Goal: Task Accomplishment & Management: Use online tool/utility

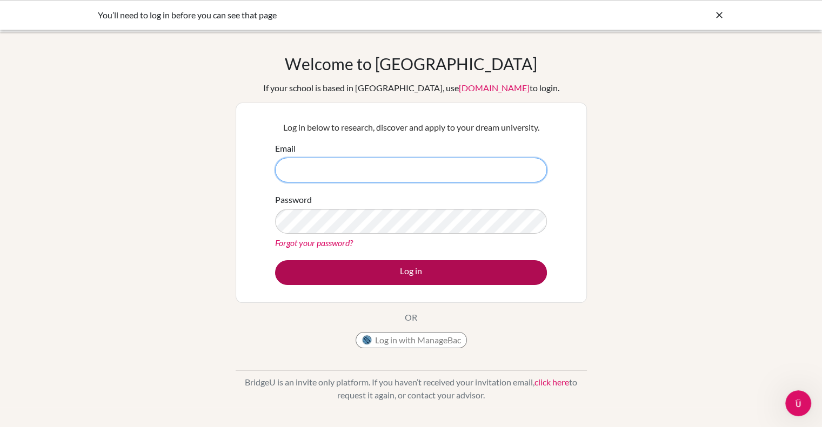
type input "scott.mcgeever@bisvietnam.com"
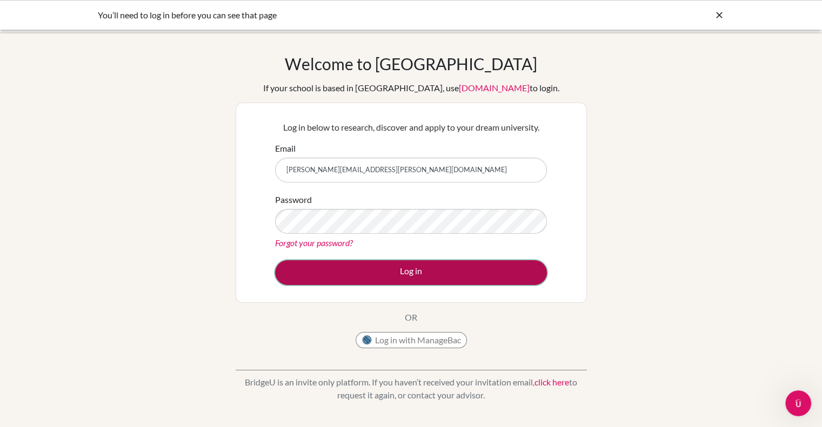
click at [365, 270] on button "Log in" at bounding box center [411, 272] width 272 height 25
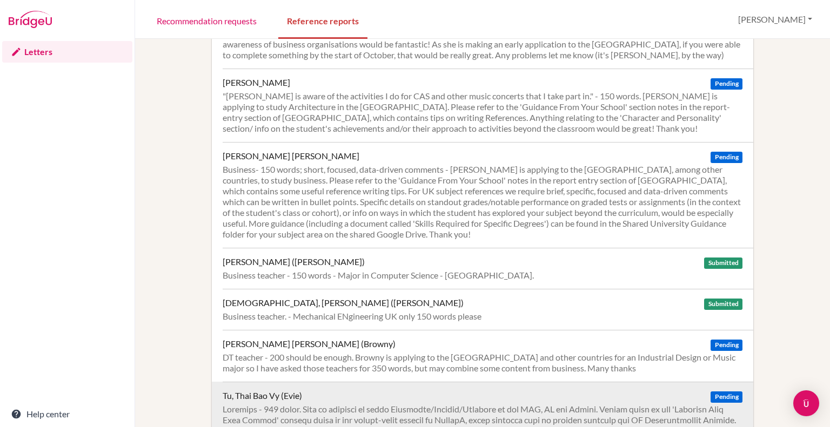
scroll to position [1362, 0]
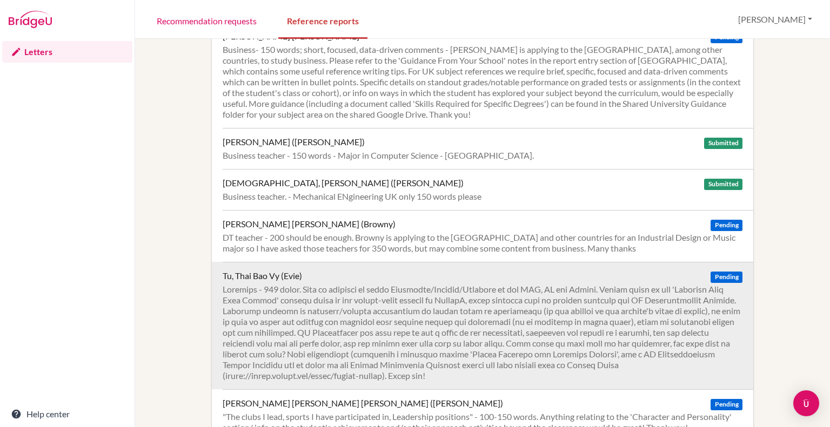
click at [527, 284] on div at bounding box center [483, 332] width 520 height 97
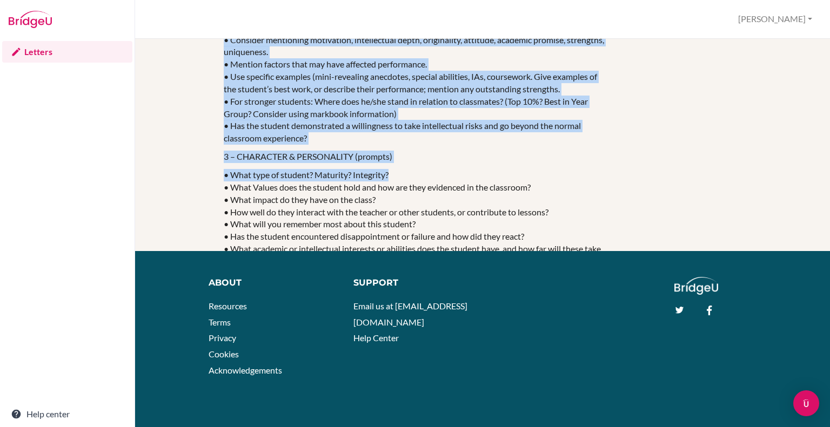
scroll to position [1145, 0]
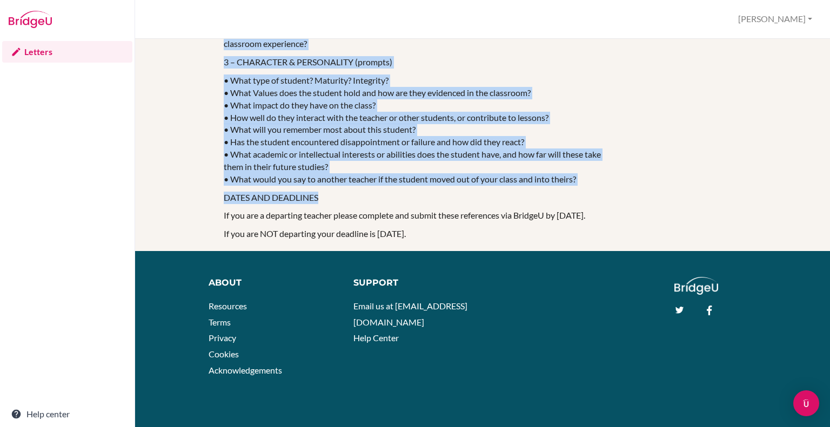
drag, startPoint x: 219, startPoint y: 136, endPoint x: 589, endPoint y: 176, distance: 372.2
click at [593, 171] on p "• What type of student? Maturity? Integrity? • What Values does the student hol…" at bounding box center [417, 130] width 386 height 111
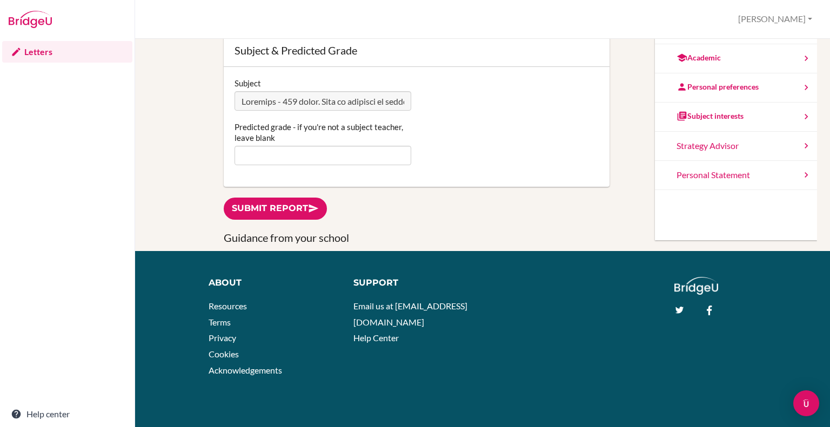
scroll to position [119, 0]
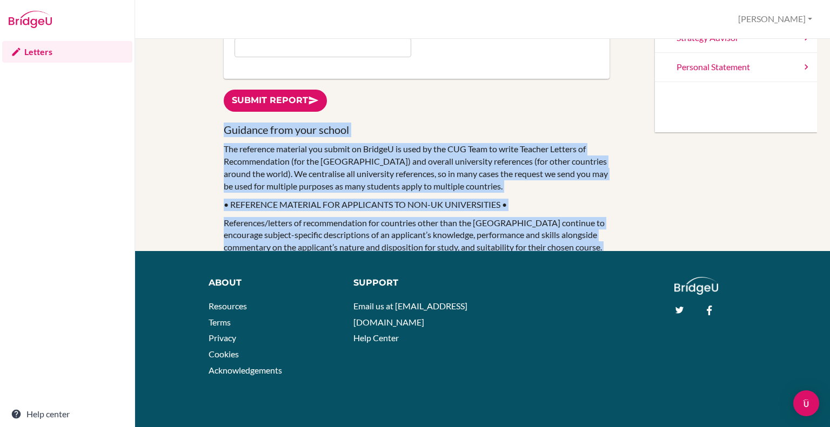
drag, startPoint x: 587, startPoint y: 165, endPoint x: 213, endPoint y: 133, distance: 375.7
copy div "Lor ips dolo sita consec ad elits do eiu't inci. Utlabo etdo ma ali enim admi v…"
